Goal: Navigation & Orientation: Find specific page/section

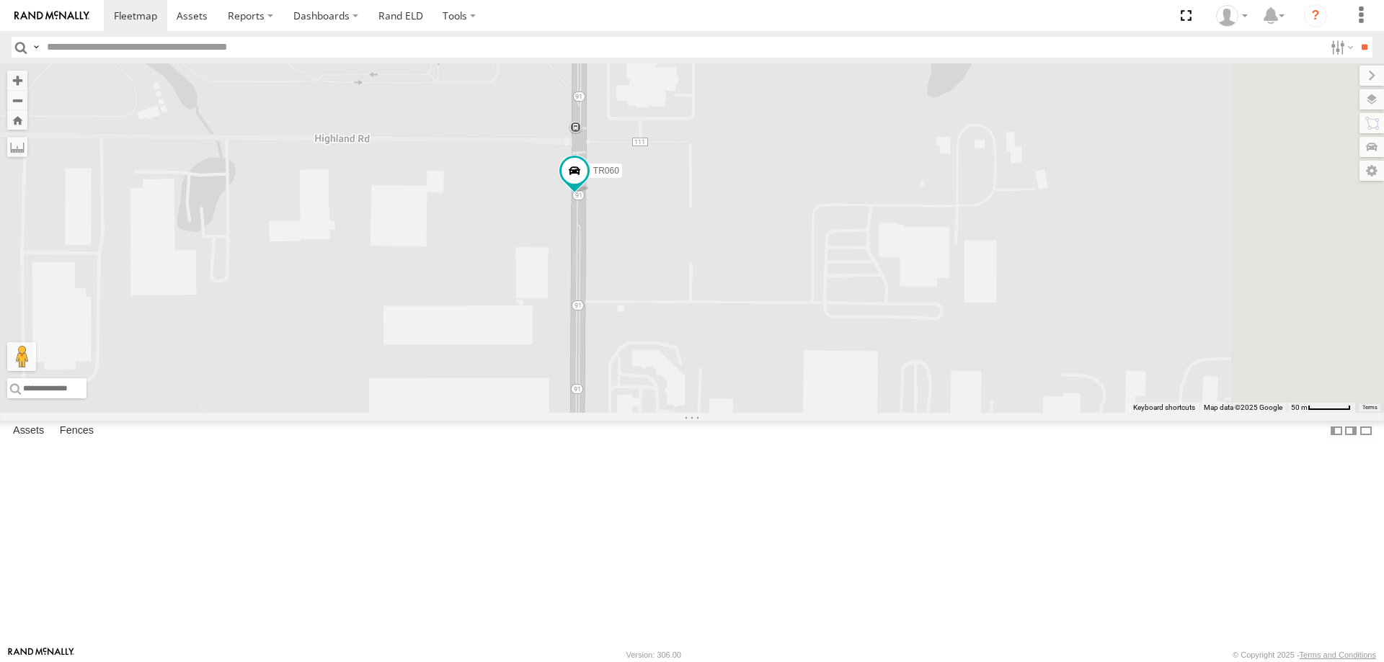
drag, startPoint x: 1024, startPoint y: 481, endPoint x: 833, endPoint y: 342, distance: 236.7
click at [833, 331] on div "86003 TR060" at bounding box center [692, 238] width 1384 height 350
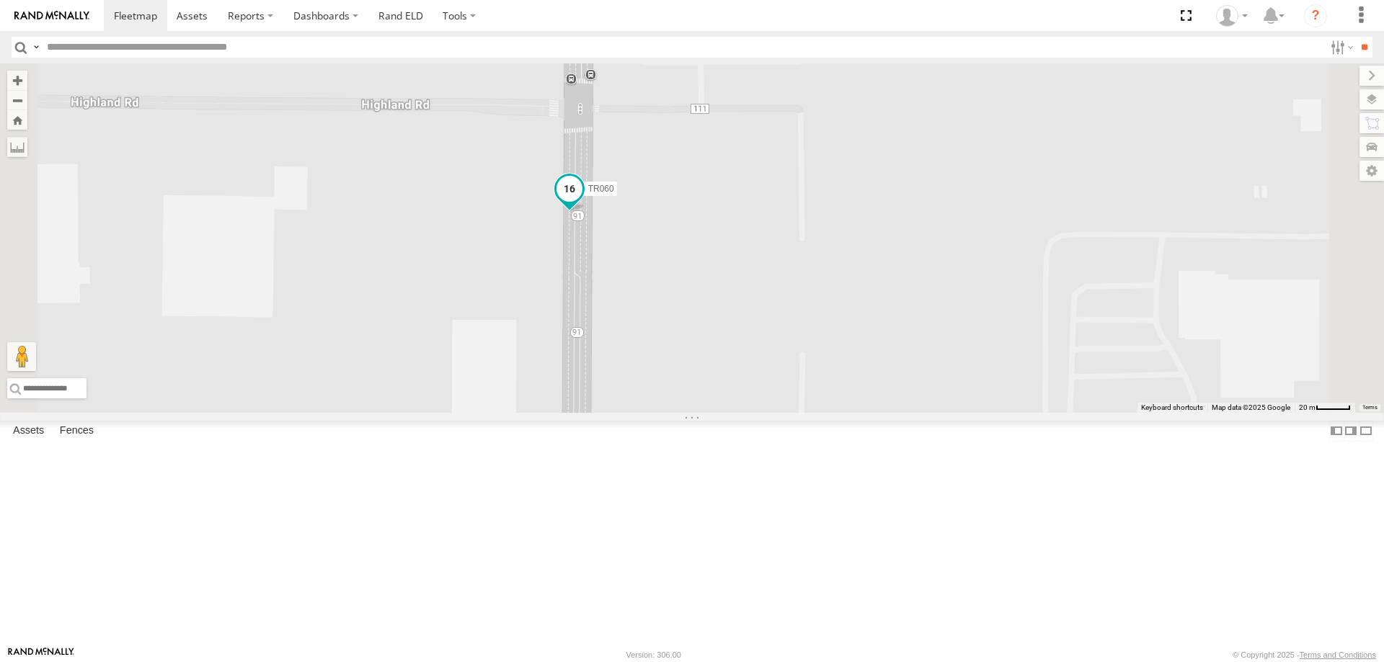
click at [582, 202] on span at bounding box center [569, 189] width 26 height 26
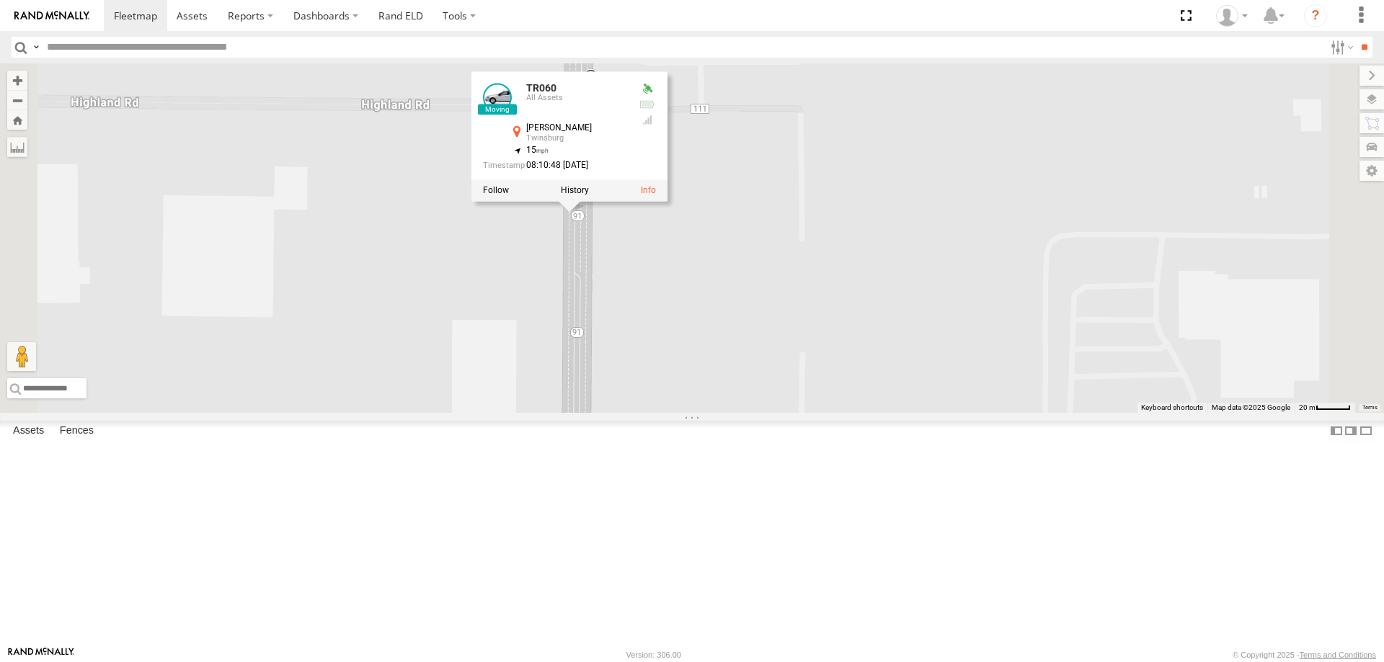
click at [911, 190] on div "86003 TR060 TR060 All Assets Darrow Rd Twinsburg 41.29711 , -81.44044 15 08:10:…" at bounding box center [692, 238] width 1384 height 350
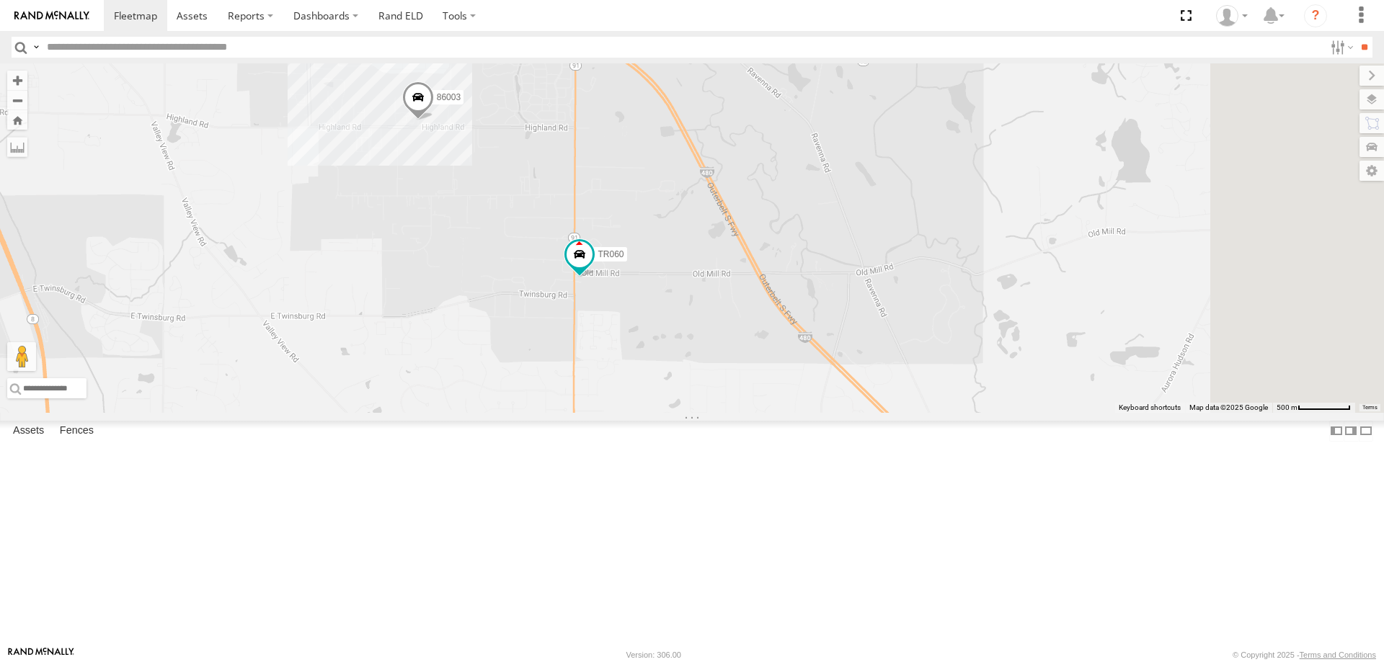
drag, startPoint x: 915, startPoint y: 520, endPoint x: 817, endPoint y: 327, distance: 216.6
click at [817, 327] on div "86003 TR060" at bounding box center [692, 238] width 1384 height 350
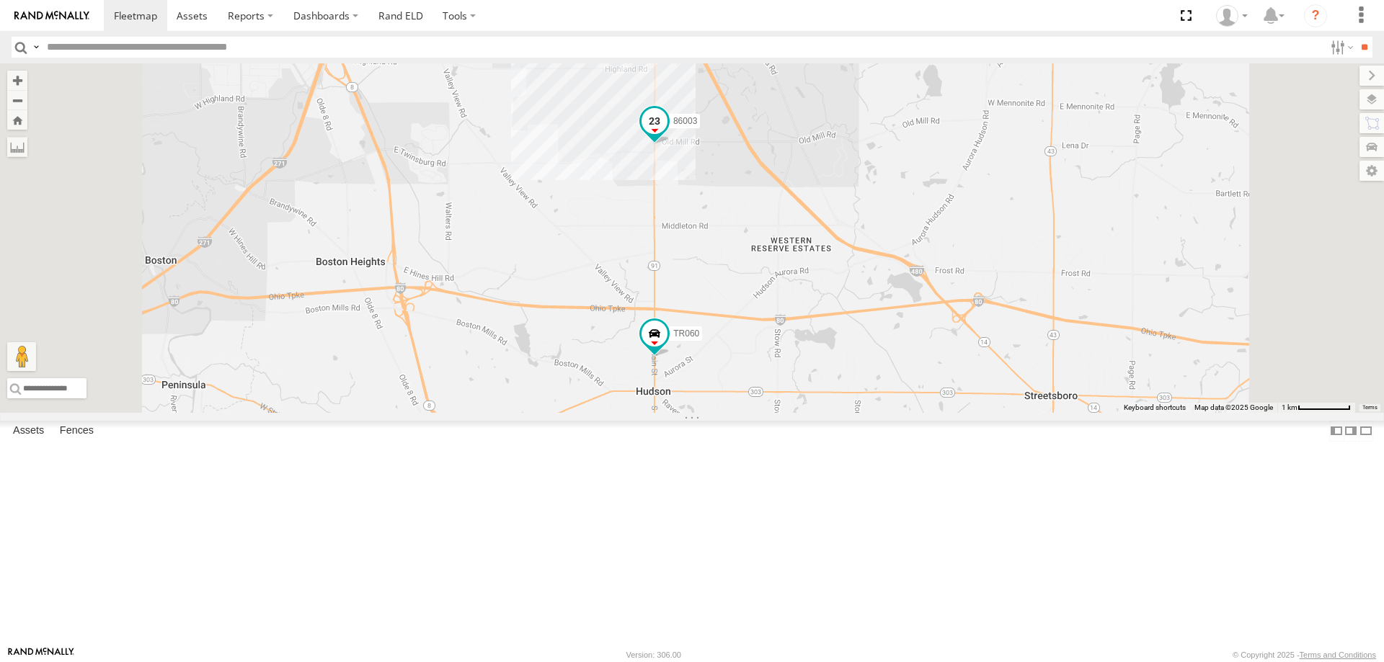
click at [667, 134] on span at bounding box center [654, 121] width 26 height 26
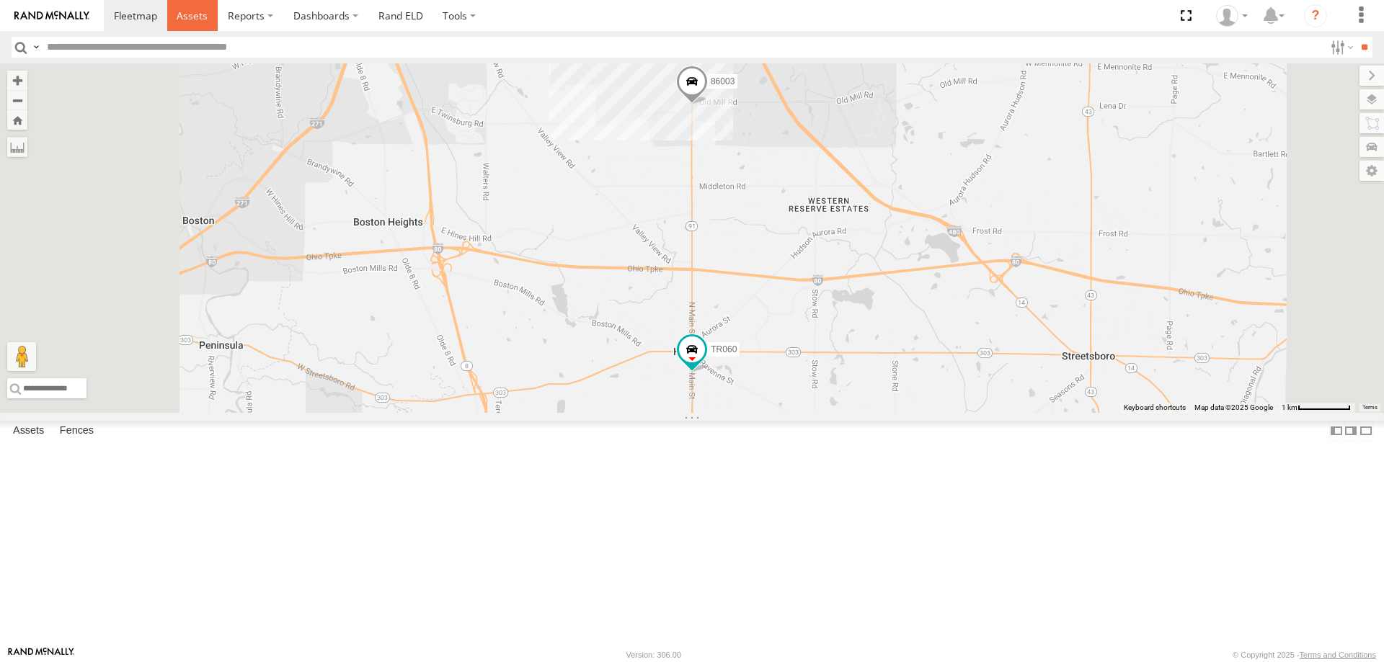
click at [186, 16] on span at bounding box center [192, 16] width 31 height 14
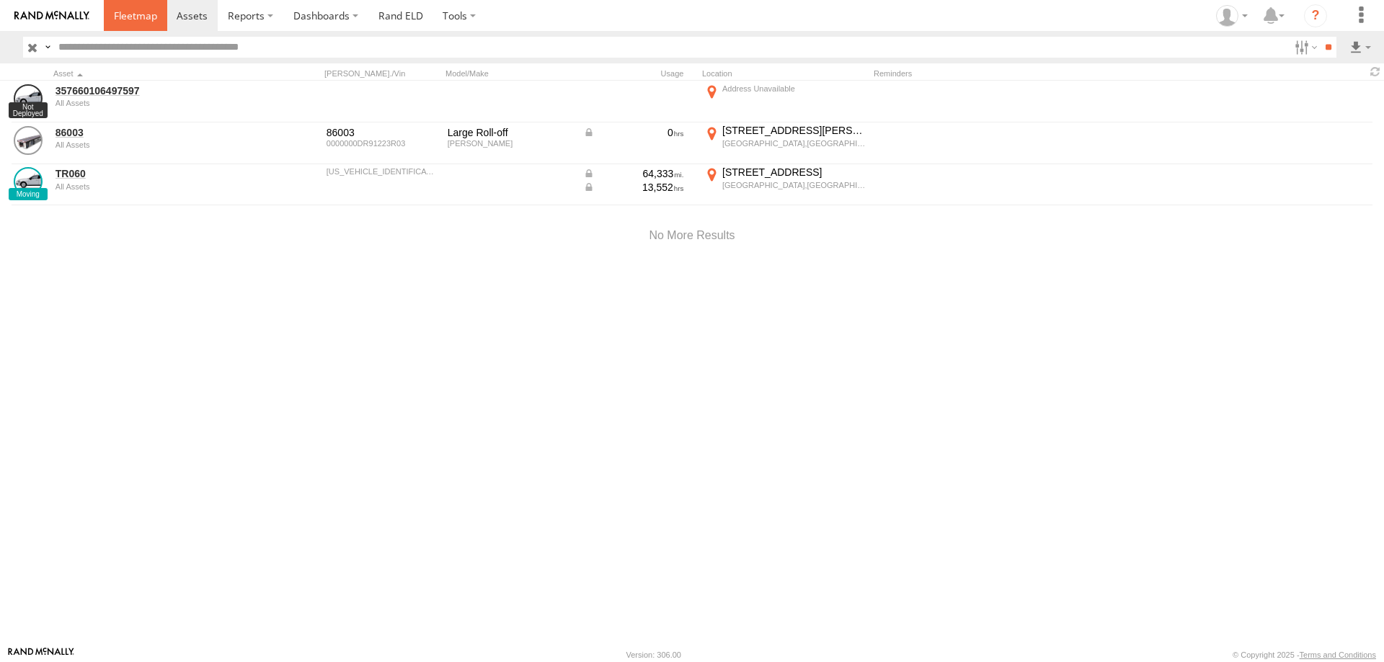
click at [141, 11] on span at bounding box center [135, 16] width 43 height 14
